Goal: Check status: Check status

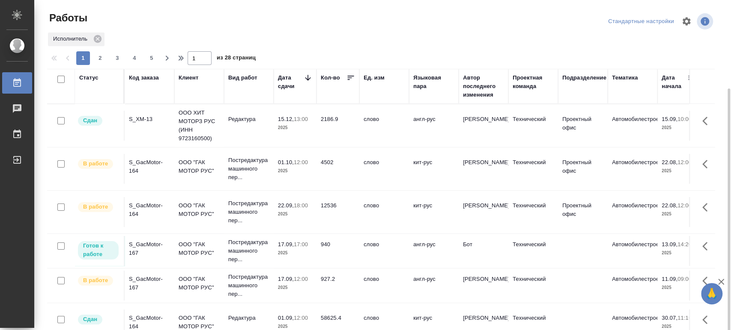
scroll to position [48, 0]
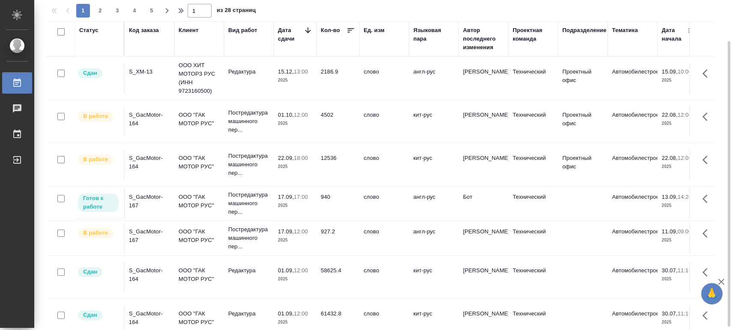
click at [135, 234] on div "S_GacMotor-167" at bounding box center [149, 236] width 41 height 17
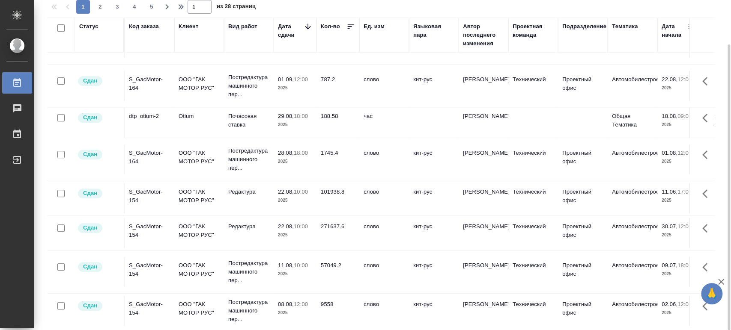
scroll to position [0, 0]
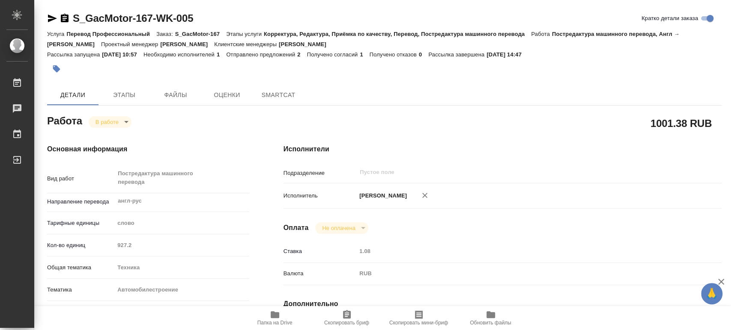
type textarea "x"
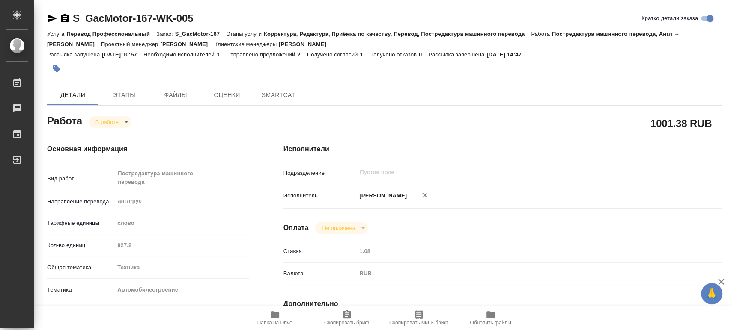
type textarea "x"
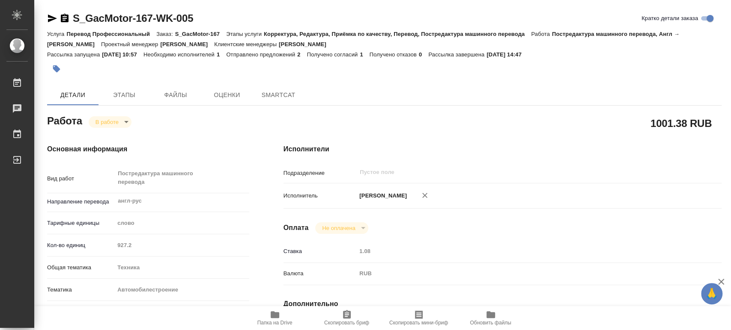
type textarea "x"
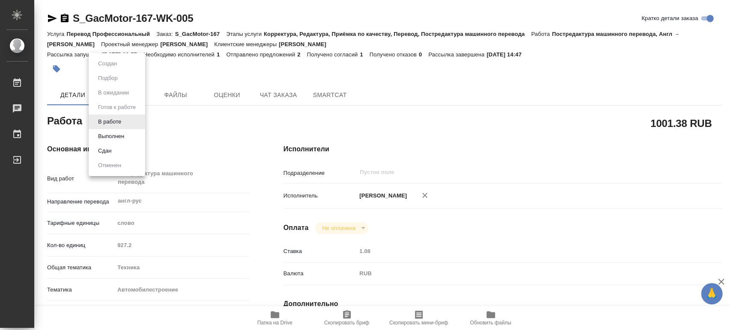
click at [125, 123] on body "🙏 .cls-1 fill:#fff; AWATERA [PERSON_NAME] Чаты График Выйти S_GacMotor-167-WK-0…" at bounding box center [365, 165] width 731 height 330
type textarea "x"
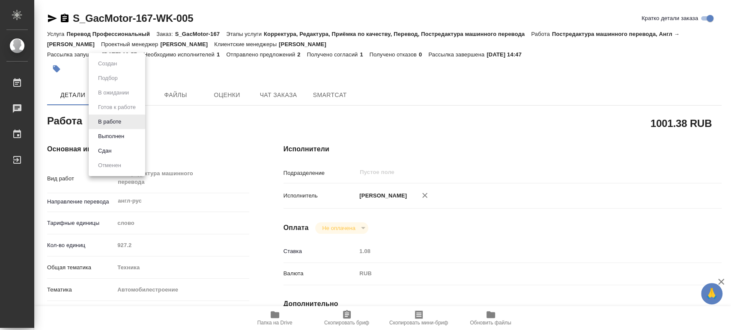
type textarea "x"
click at [110, 136] on button "Выполнен" at bounding box center [110, 136] width 31 height 9
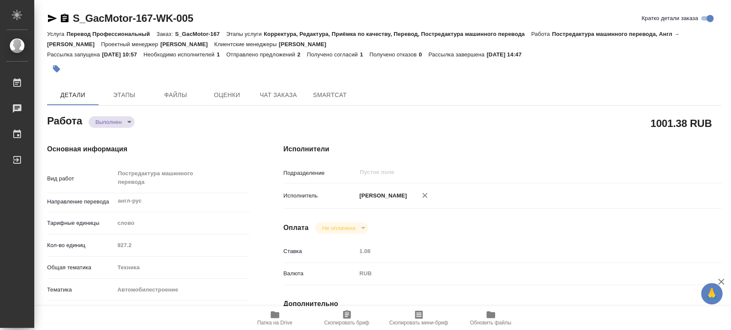
type textarea "x"
